Goal: Find contact information: Find contact information

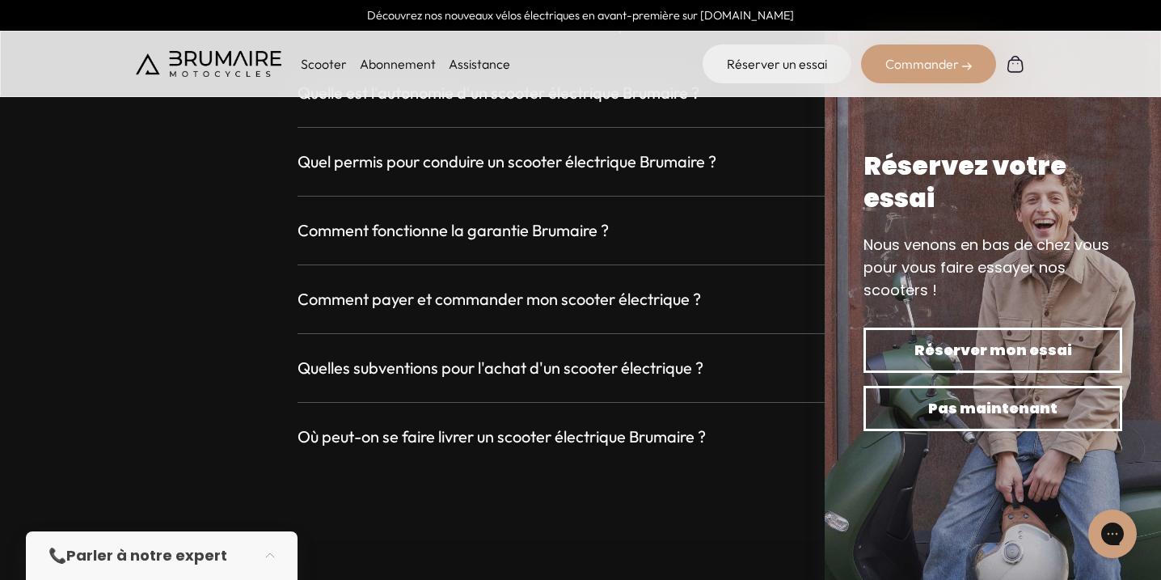
scroll to position [4768, 0]
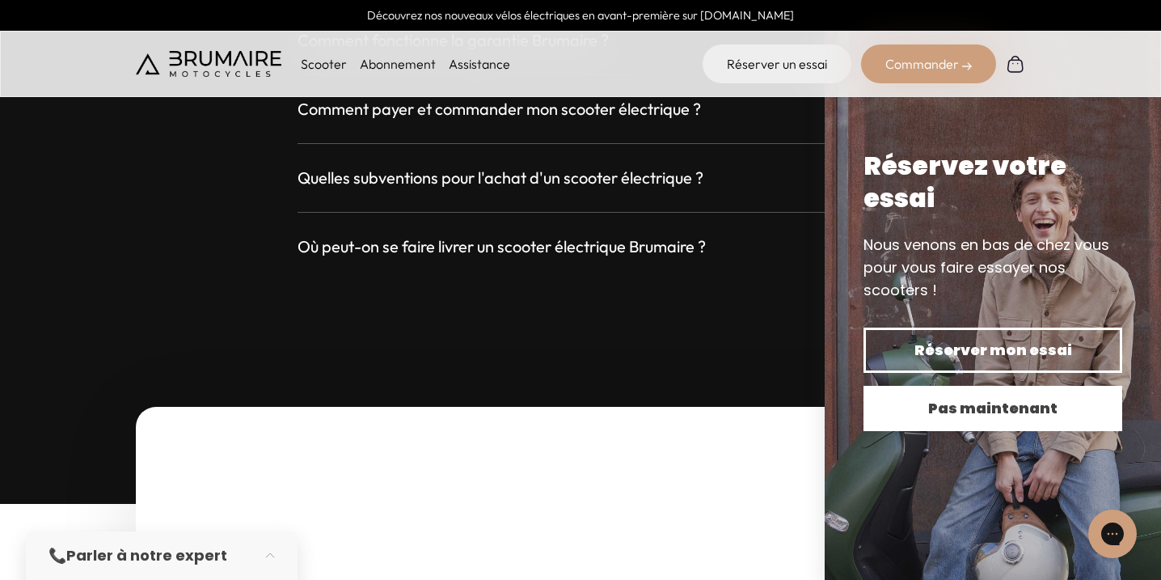
click at [1048, 421] on button "Pas maintenant" at bounding box center [993, 408] width 259 height 45
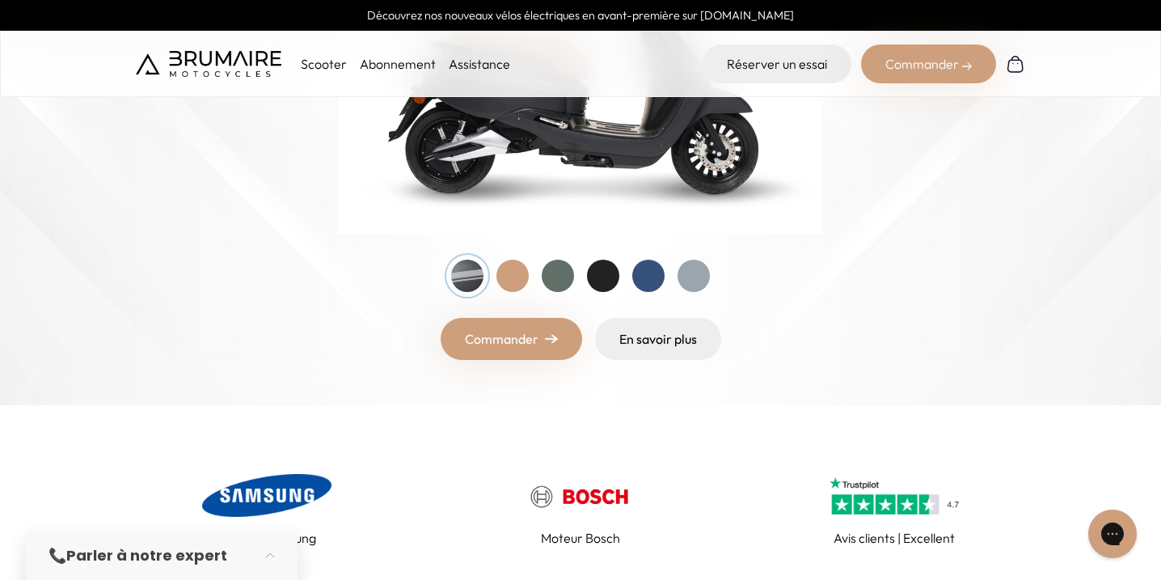
scroll to position [372, 0]
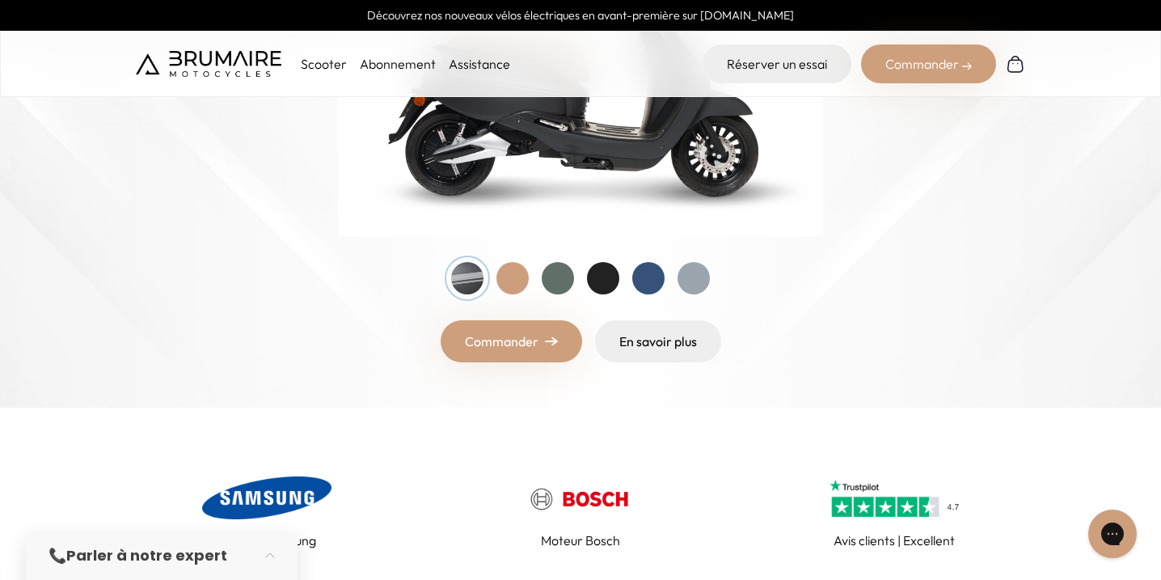
click at [547, 273] on div at bounding box center [558, 278] width 32 height 32
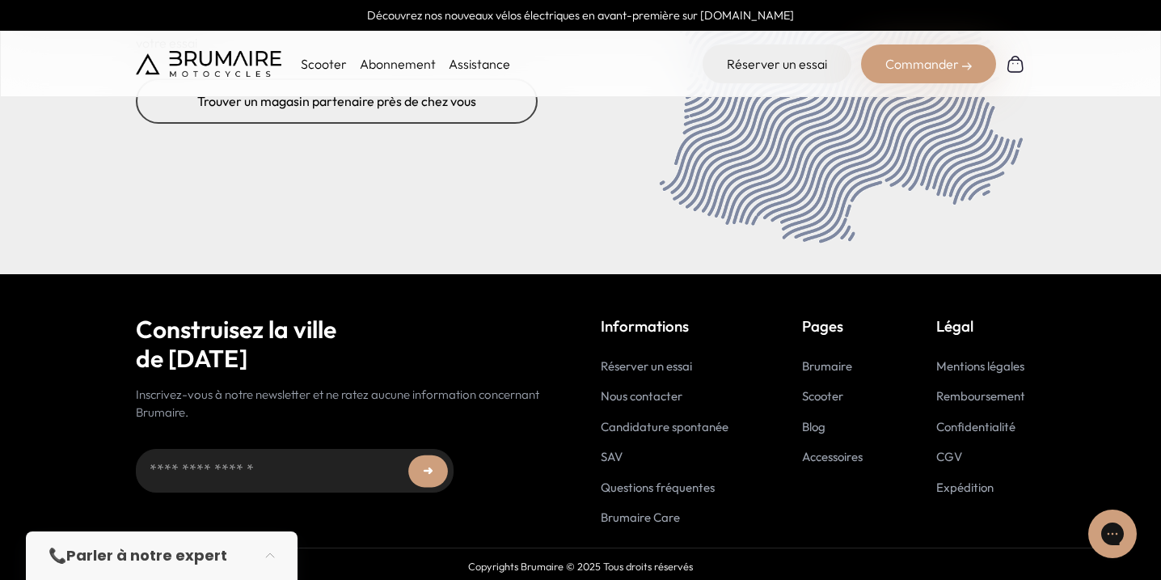
scroll to position [6666, 0]
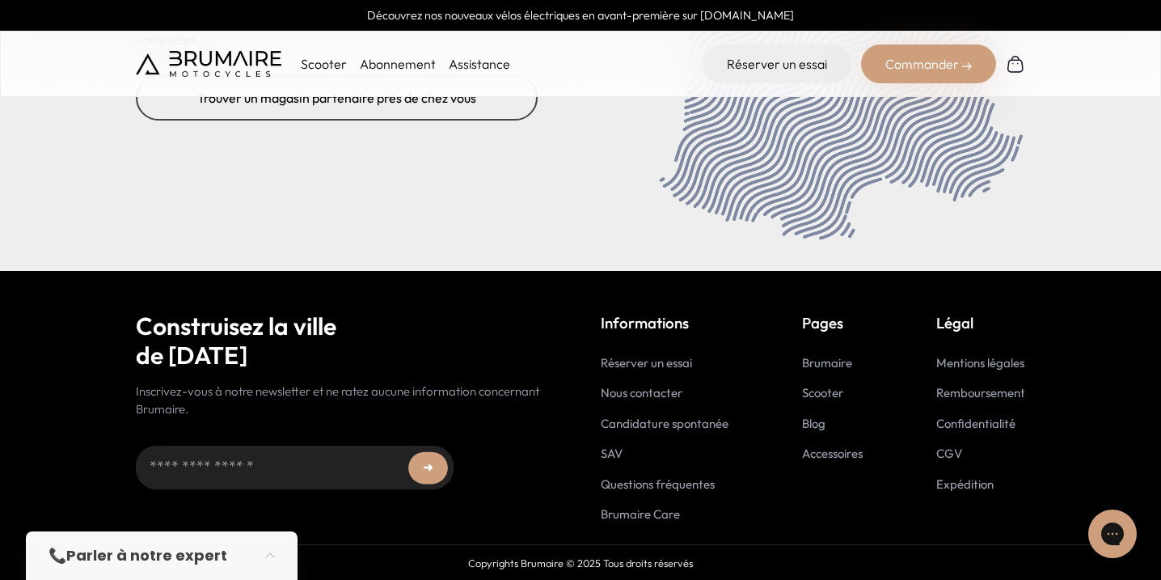
click at [642, 392] on link "Nous contacter" at bounding box center [642, 392] width 82 height 15
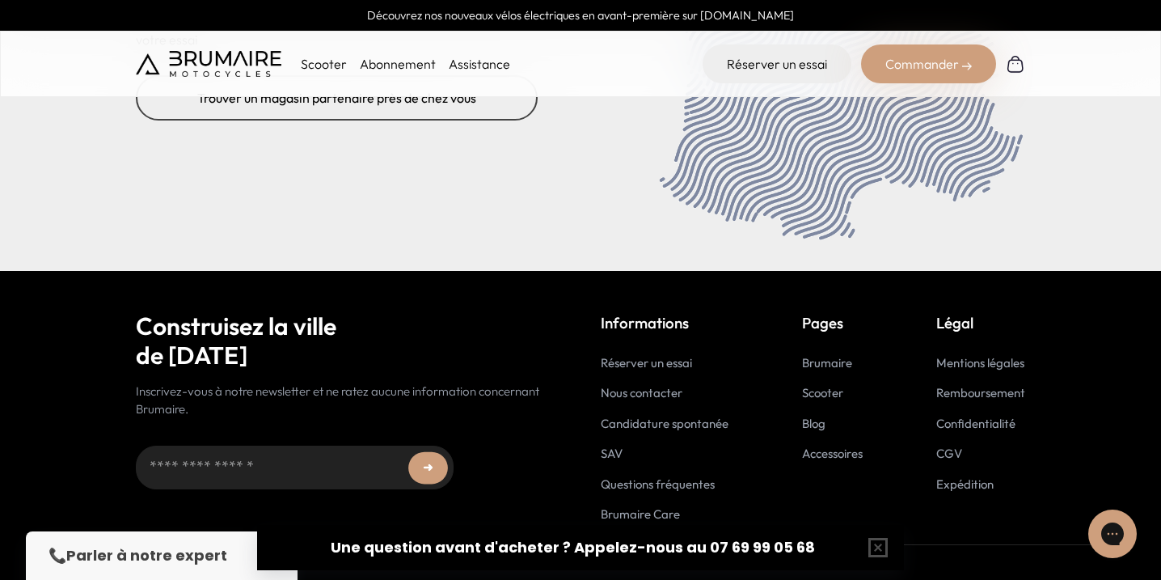
click at [653, 391] on link "Nous contacter" at bounding box center [642, 392] width 82 height 15
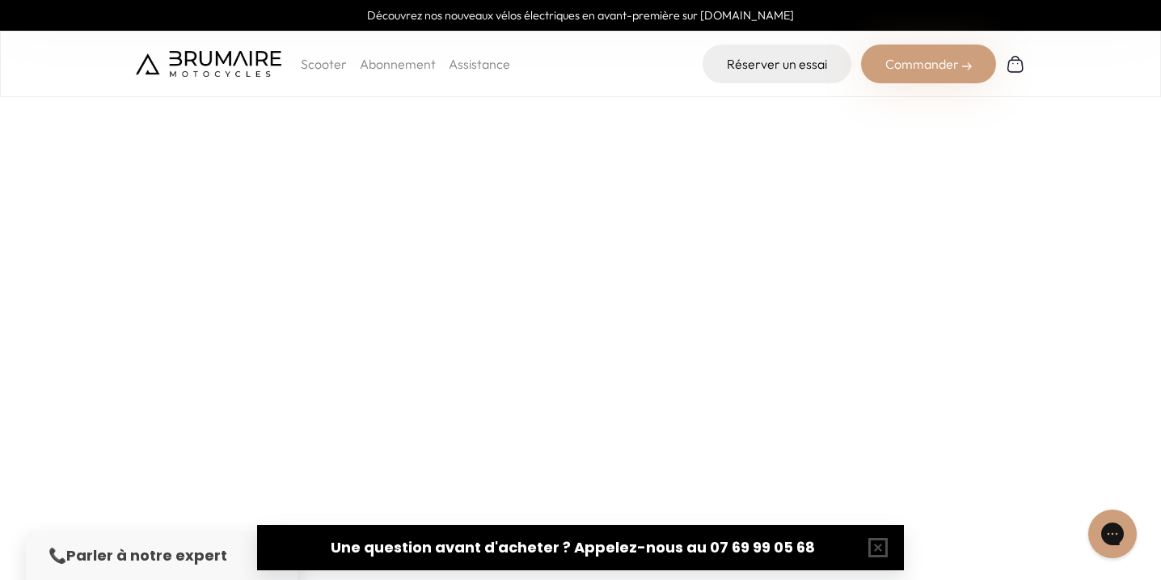
drag, startPoint x: 815, startPoint y: 553, endPoint x: 706, endPoint y: 544, distance: 109.5
click at [706, 544] on div "Une question avant d'acheter ? Appelez-nous au 07 69 99 05 68" at bounding box center [583, 547] width 504 height 23
